Goal: Task Accomplishment & Management: Manage account settings

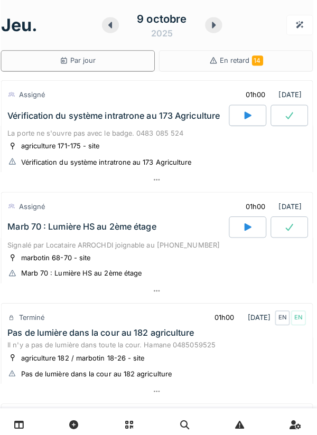
scroll to position [74, 0]
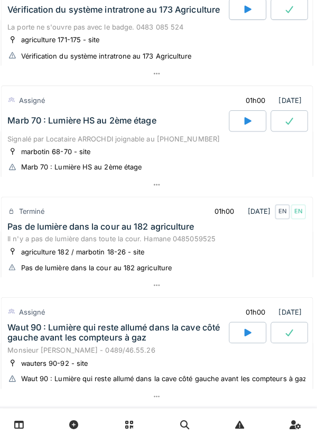
click at [7, 180] on div at bounding box center [158, 182] width 308 height 15
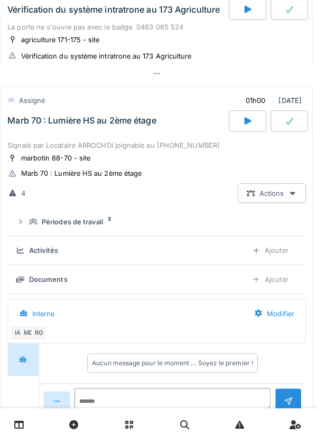
scroll to position [147, 0]
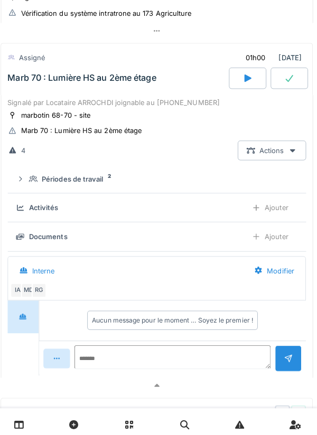
click at [59, 98] on div "Signalé par Locataire ARROCHDI joignable au [PHONE_NUMBER]" at bounding box center [158, 101] width 295 height 10
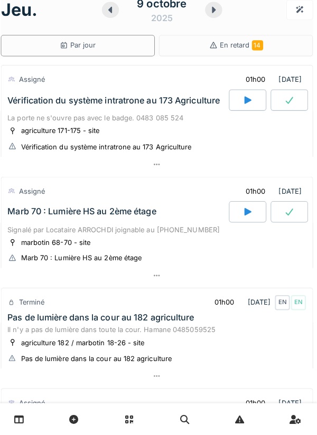
scroll to position [0, 0]
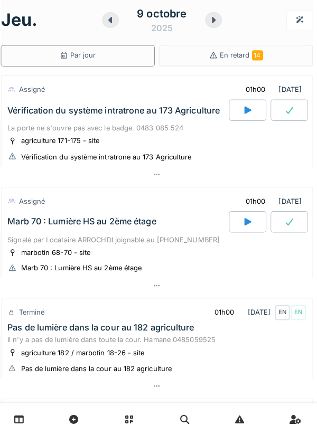
click at [21, 121] on div "Vérification du système intratrone au 173 Agriculture" at bounding box center [119, 114] width 221 height 21
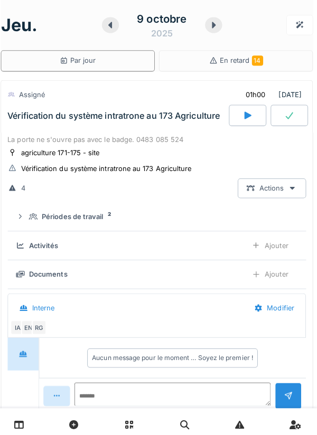
click at [36, 122] on div "Vérification du système intratrone au 173 Agriculture" at bounding box center [119, 114] width 221 height 21
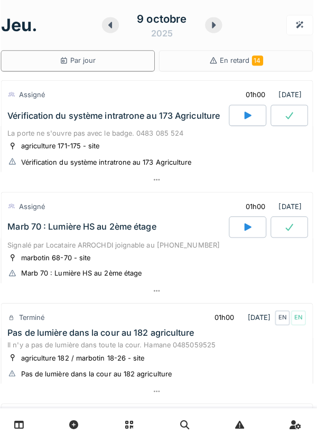
click at [107, 26] on icon at bounding box center [112, 25] width 11 height 8
click at [107, 26] on div at bounding box center [112, 25] width 17 height 16
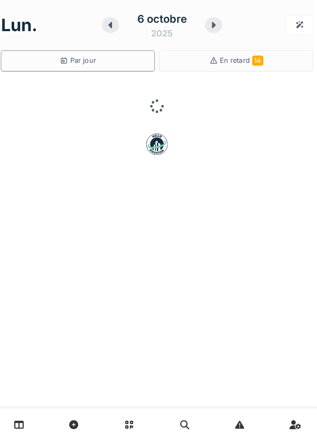
click at [108, 27] on icon at bounding box center [112, 25] width 11 height 8
click at [217, 29] on div at bounding box center [215, 25] width 17 height 16
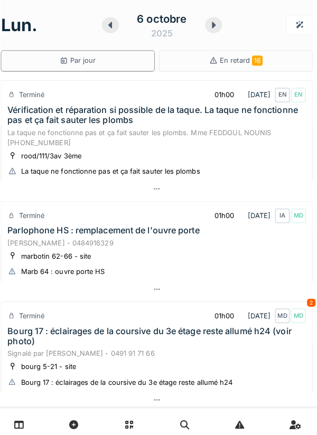
click at [14, 272] on icon at bounding box center [16, 268] width 8 height 7
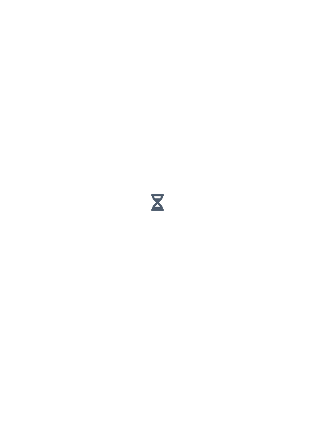
scroll to position [460, 0]
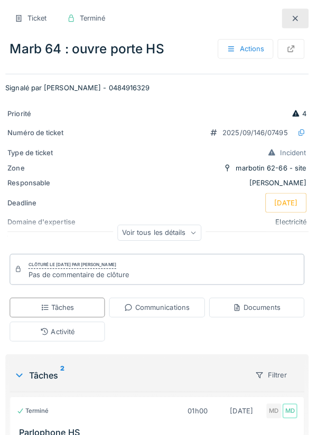
click at [288, 20] on div at bounding box center [295, 18] width 26 height 20
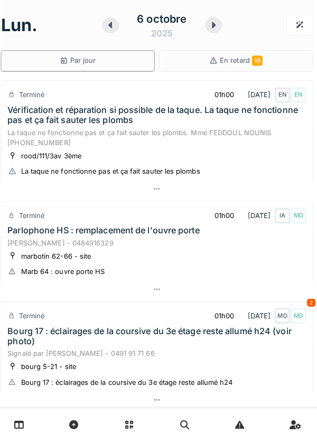
click at [111, 21] on icon at bounding box center [112, 25] width 11 height 8
click at [107, 23] on div at bounding box center [112, 25] width 17 height 16
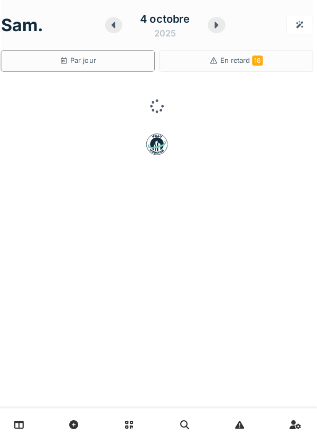
click at [109, 26] on div at bounding box center [115, 25] width 17 height 16
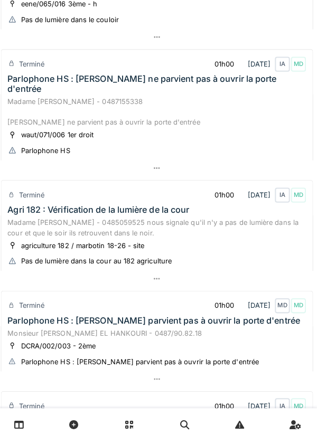
scroll to position [143, 0]
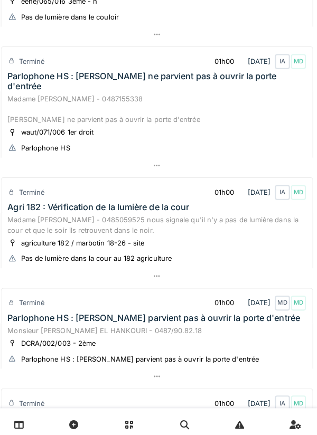
click at [35, 92] on div "Madame Yamna SRHIR - 0487155338 Madame ne parvient pas à ouvrir la porte d'entr…" at bounding box center [158, 107] width 295 height 31
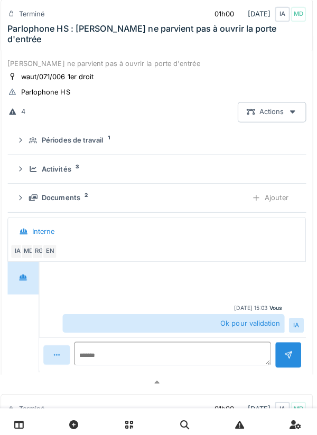
scroll to position [237, 0]
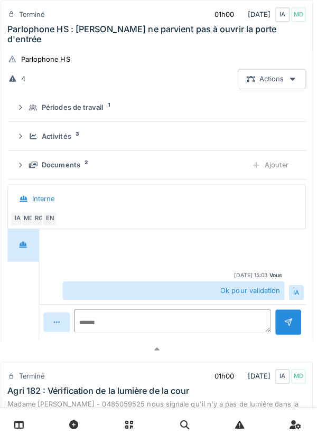
click at [35, 160] on icon at bounding box center [36, 163] width 8 height 7
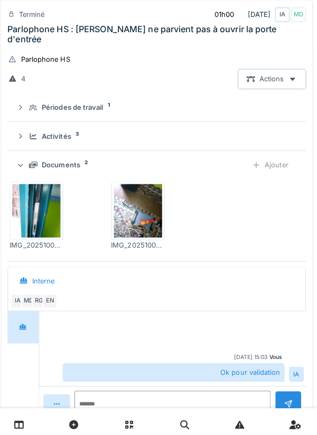
click at [31, 158] on div "Documents 2 Ajouter" at bounding box center [159, 163] width 278 height 20
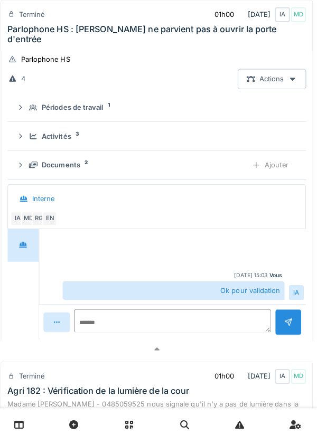
click at [33, 131] on icon at bounding box center [36, 134] width 8 height 7
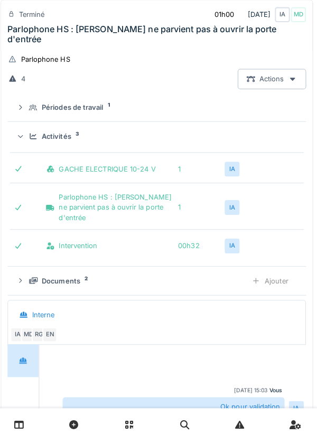
click at [29, 130] on div at bounding box center [23, 134] width 10 height 8
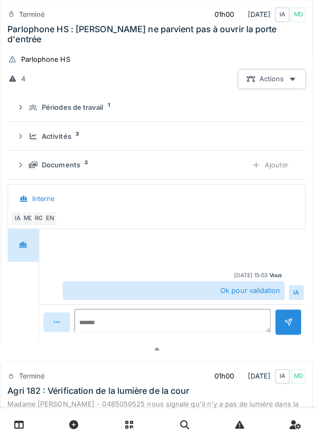
click at [36, 38] on div "Terminé 01h00 03/10/2025 IA MD Parlophone HS : Madame ne parvient pas à ouvrir …" at bounding box center [158, 24] width 308 height 51
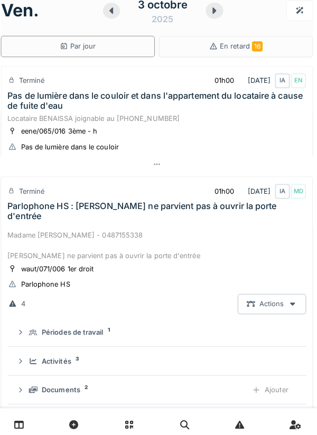
scroll to position [13, 0]
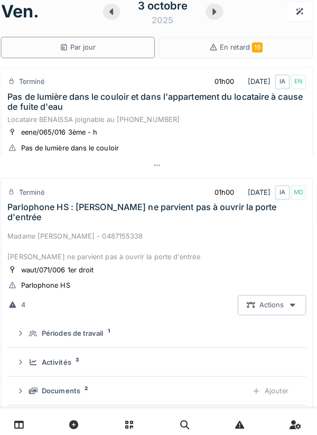
click at [239, 228] on div "Madame Yamna SRHIR - 0487155338 Madame ne parvient pas à ouvrir la porte d'entr…" at bounding box center [158, 243] width 295 height 31
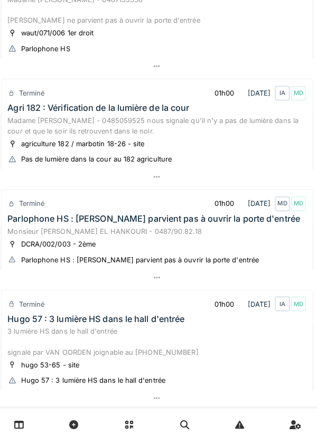
scroll to position [244, 0]
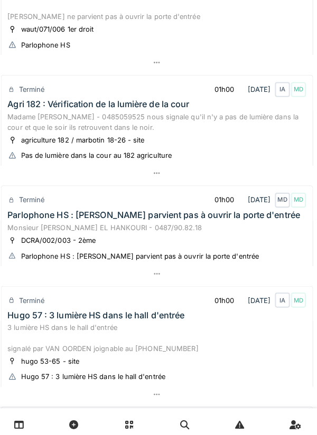
click at [245, 208] on div "Parlophone HS : madame ne parvient pas à ouvrir la porte d'entrée" at bounding box center [155, 213] width 289 height 10
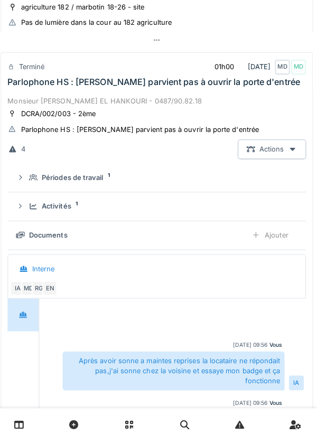
scroll to position [377, 0]
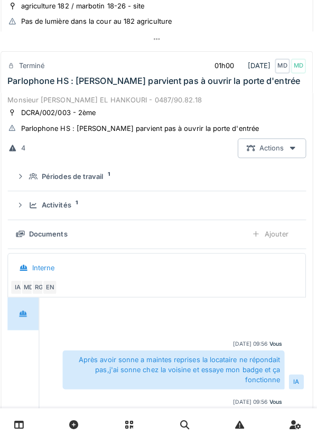
click at [112, 75] on div "Parlophone HS : madame ne parvient pas à ouvrir la porte d'entrée" at bounding box center [155, 80] width 289 height 10
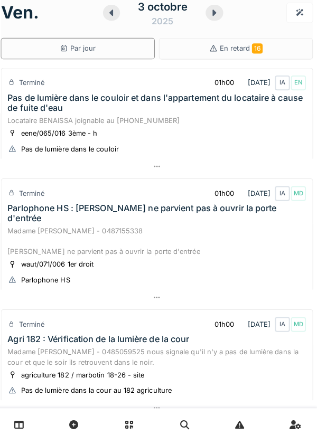
scroll to position [0, 0]
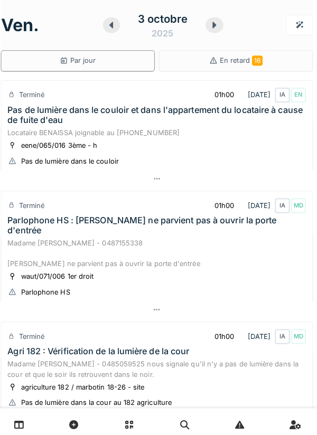
click at [109, 30] on div at bounding box center [113, 25] width 17 height 16
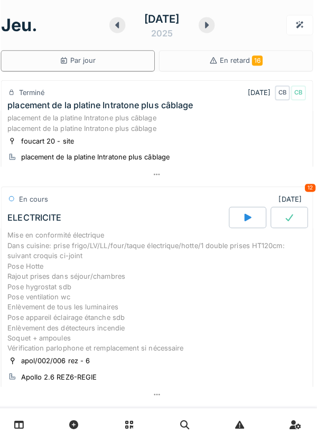
click at [111, 22] on div at bounding box center [119, 25] width 16 height 16
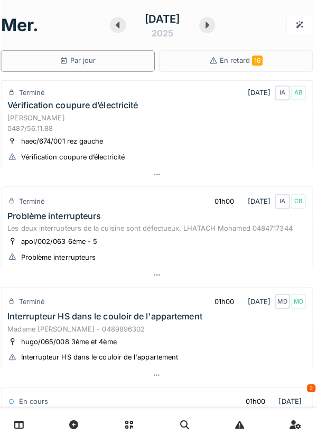
click at [213, 31] on div at bounding box center [208, 25] width 16 height 16
click at [213, 28] on icon at bounding box center [208, 25] width 11 height 8
click at [213, 26] on icon at bounding box center [208, 25] width 11 height 8
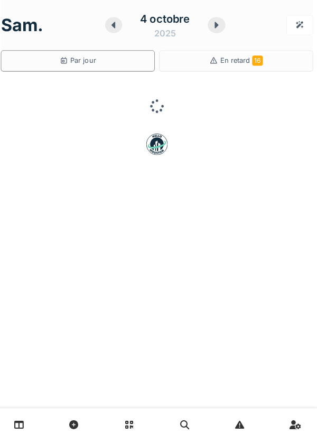
click at [216, 29] on icon at bounding box center [217, 25] width 11 height 8
click at [216, 26] on icon at bounding box center [215, 25] width 11 height 8
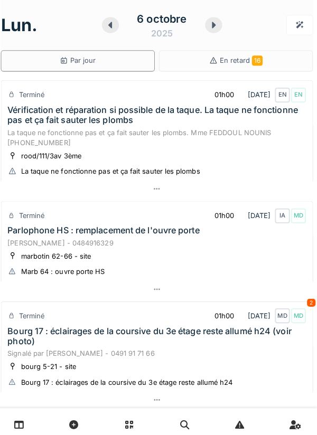
click at [216, 26] on icon at bounding box center [214, 25] width 11 height 8
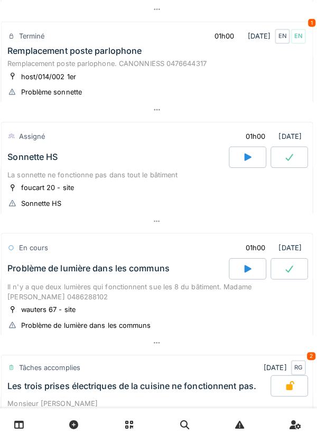
click at [136, 164] on div "Sonnette HS" at bounding box center [119, 155] width 221 height 21
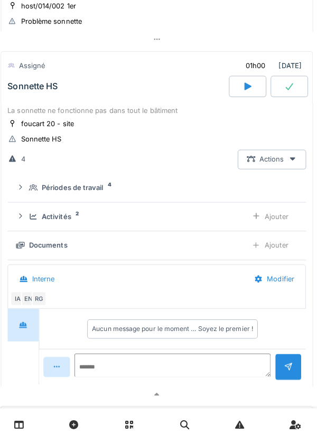
scroll to position [257, 0]
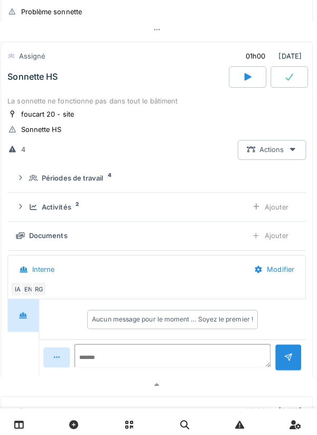
click at [86, 181] on div "Périodes de travail" at bounding box center [75, 176] width 61 height 10
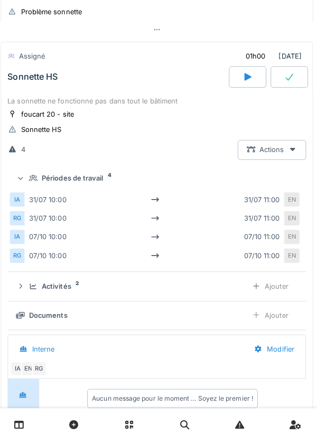
click at [91, 178] on div "Périodes de travail" at bounding box center [75, 176] width 61 height 10
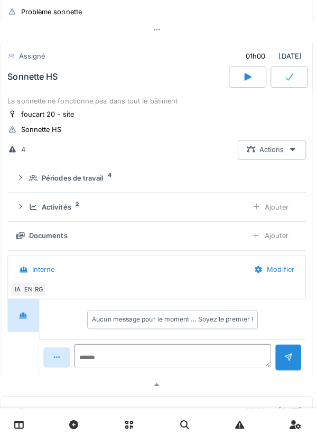
click at [78, 209] on div "Activités 2" at bounding box center [135, 205] width 207 height 10
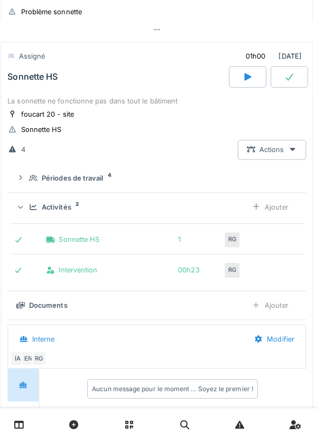
click at [75, 204] on div "Activités 2" at bounding box center [135, 205] width 207 height 10
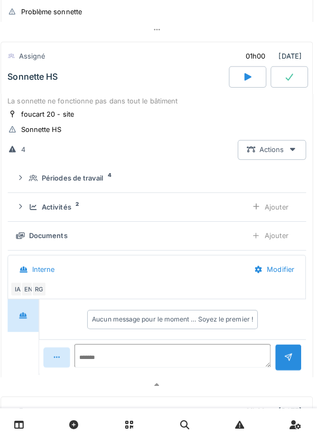
click at [109, 86] on div "Sonnette HS" at bounding box center [119, 75] width 221 height 21
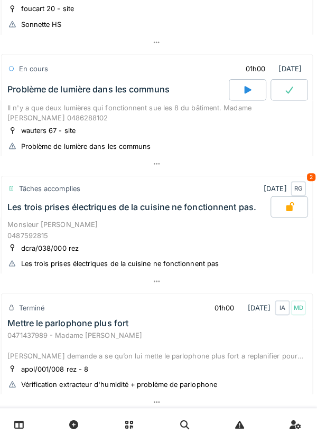
scroll to position [359, 0]
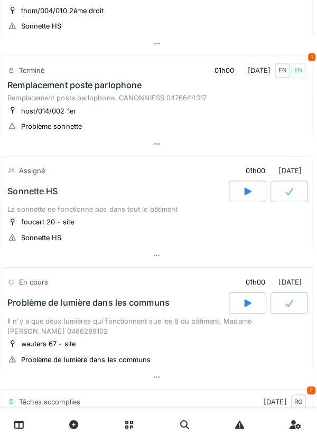
click at [145, 99] on div "Remplacement poste parlophone. CANONNIESS 0476644317" at bounding box center [158, 96] width 295 height 10
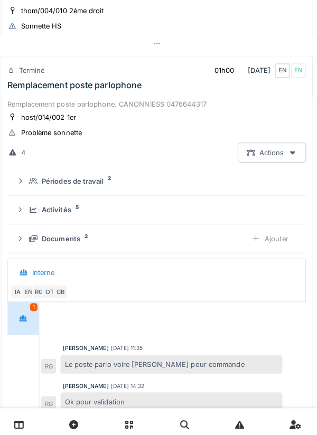
scroll to position [157, 0]
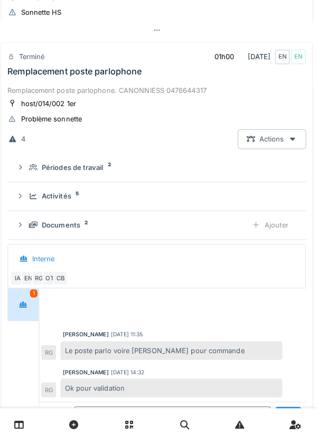
click at [73, 224] on div "Documents" at bounding box center [64, 223] width 38 height 10
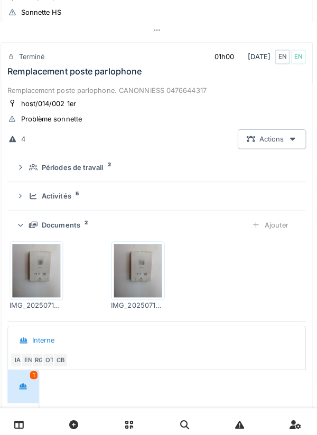
click at [277, 220] on div "Ajouter" at bounding box center [270, 223] width 54 height 20
click at [35, 186] on summary "Activités 5" at bounding box center [158, 194] width 286 height 20
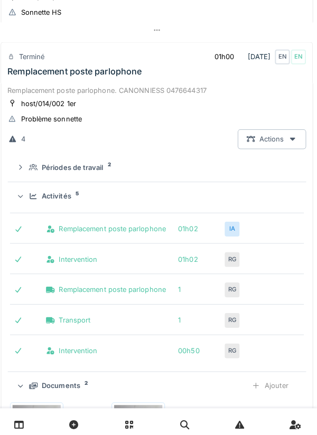
scroll to position [0, 0]
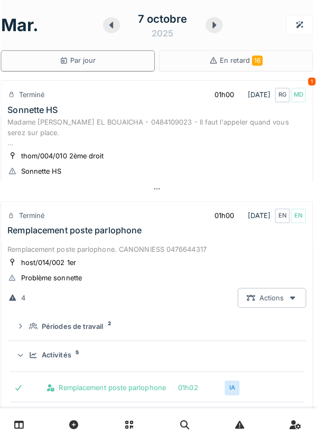
click at [220, 22] on div at bounding box center [215, 25] width 17 height 16
click at [207, 26] on div at bounding box center [215, 25] width 17 height 16
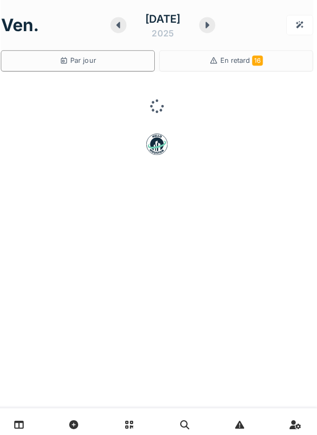
click at [115, 23] on icon at bounding box center [120, 25] width 11 height 8
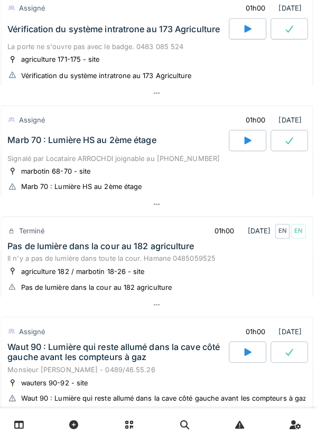
scroll to position [250, 0]
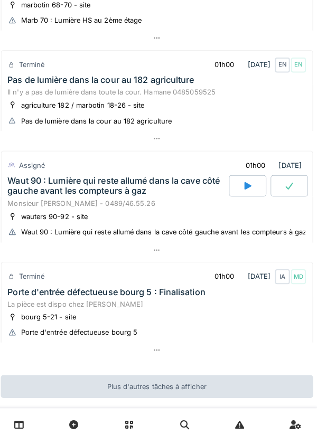
click at [43, 180] on div "Waut 90 : Lumière qui reste allumé dans la cave côté gauche avant les compteurs…" at bounding box center [119, 184] width 217 height 20
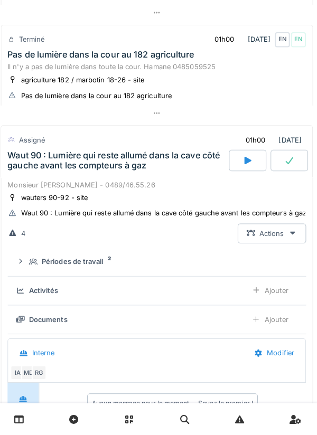
scroll to position [358, 0]
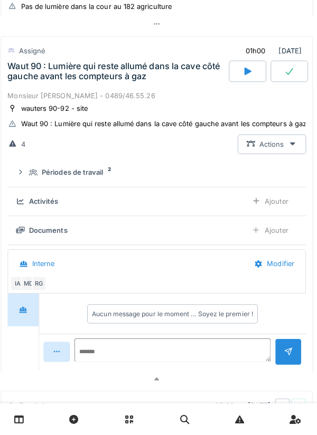
click at [37, 181] on div "Périodes de travail 2" at bounding box center [162, 176] width 261 height 10
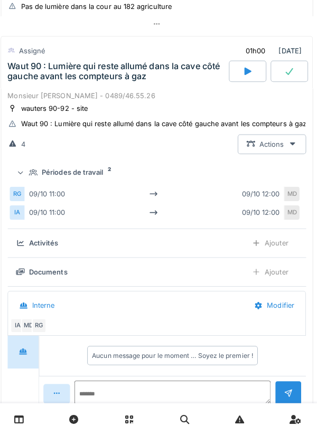
click at [32, 172] on summary "Périodes de travail 2" at bounding box center [158, 176] width 286 height 20
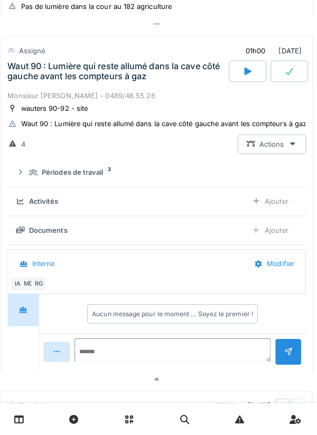
click at [38, 86] on div "Waut 90 : Lumière qui reste allumé dans la cave côté gauche avant les compteurs…" at bounding box center [119, 75] width 217 height 20
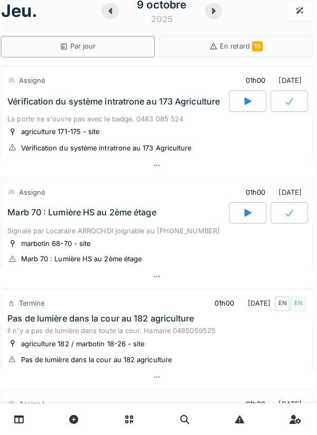
scroll to position [0, 0]
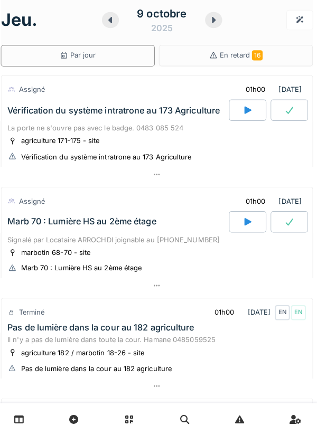
click at [145, 121] on div "Vérification du système intratrone au 173 Agriculture" at bounding box center [119, 114] width 221 height 21
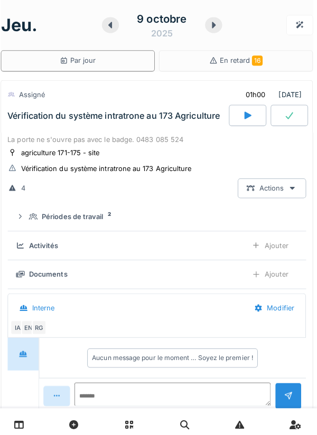
scroll to position [37, 0]
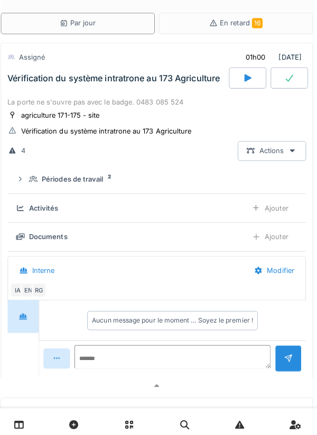
click at [100, 176] on div "Périodes de travail" at bounding box center [75, 177] width 61 height 10
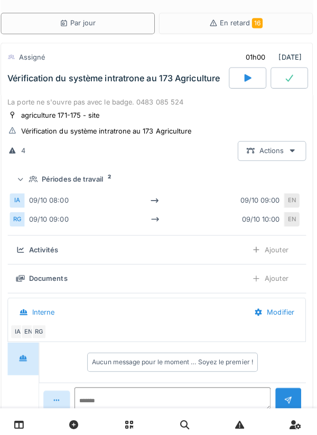
click at [88, 175] on div "Périodes de travail" at bounding box center [75, 177] width 61 height 10
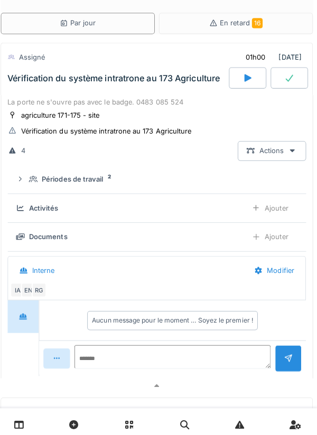
click at [127, 87] on div "Vérification du système intratrone au 173 Agriculture" at bounding box center [119, 77] width 221 height 21
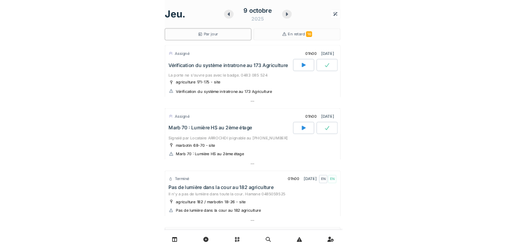
scroll to position [0, 0]
